Goal: Find specific page/section: Find specific page/section

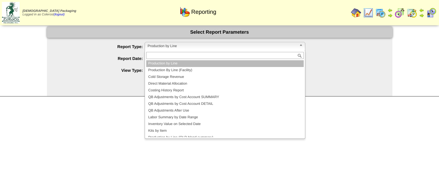
click at [177, 49] on span "Production by Line" at bounding box center [222, 46] width 149 height 8
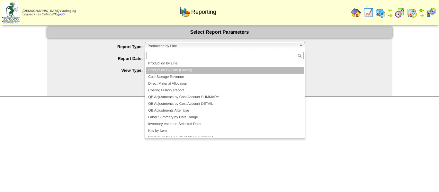
click at [176, 68] on li "Production By Line (Facility)" at bounding box center [224, 70] width 157 height 7
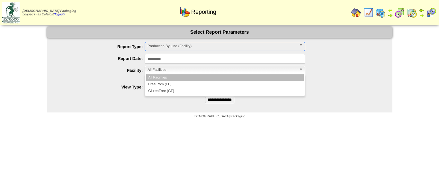
click at [171, 68] on span "All Facilities" at bounding box center [222, 70] width 149 height 8
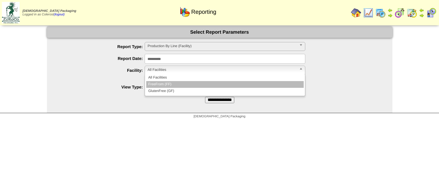
click at [174, 85] on li "FreeFrom (FF)" at bounding box center [224, 84] width 157 height 7
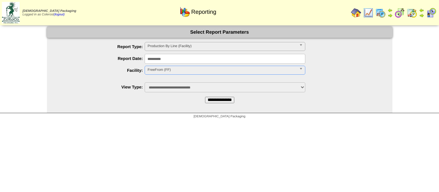
click at [219, 100] on input "**********" at bounding box center [219, 100] width 29 height 6
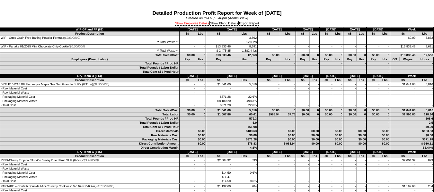
click at [195, 23] on link "Show Employee Details" at bounding box center [192, 24] width 34 height 4
